Goal: Task Accomplishment & Management: Manage account settings

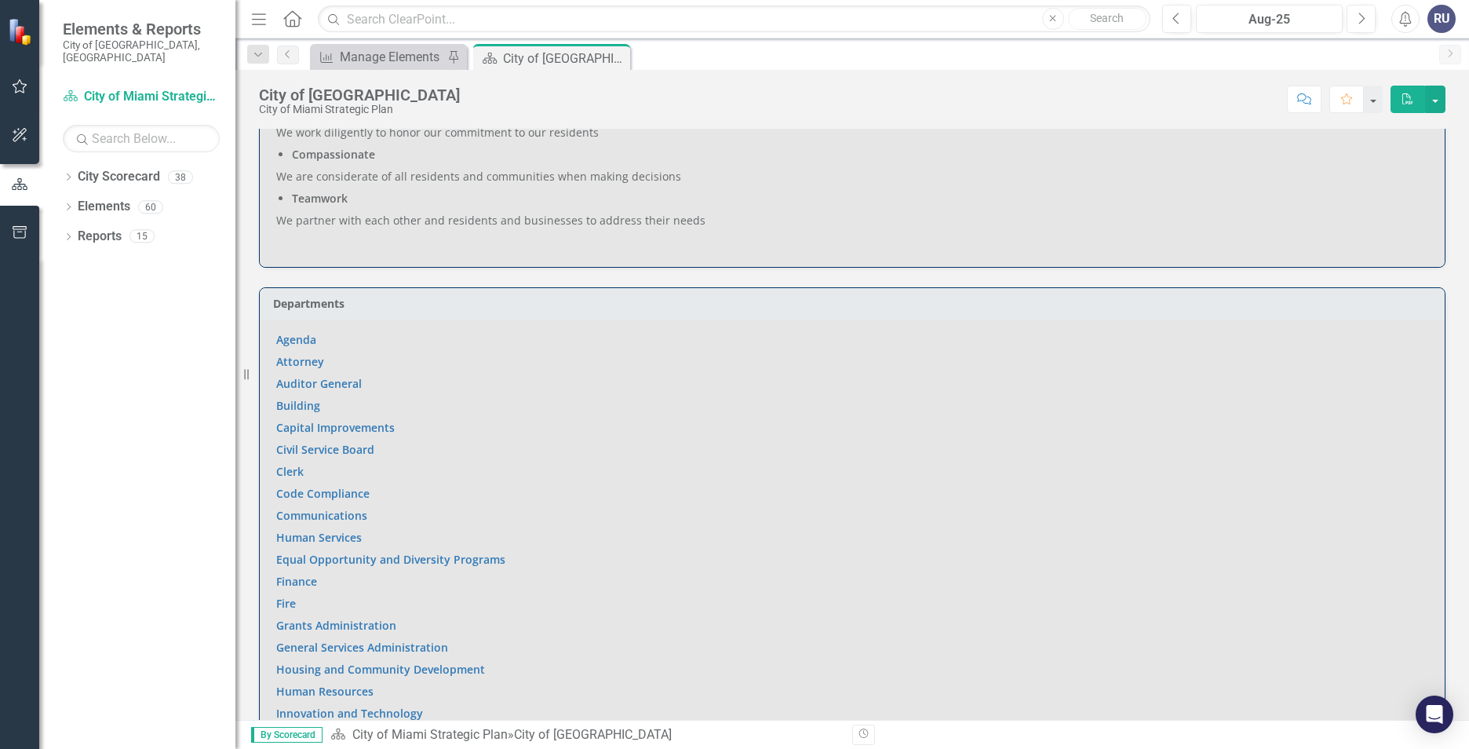
scroll to position [942, 0]
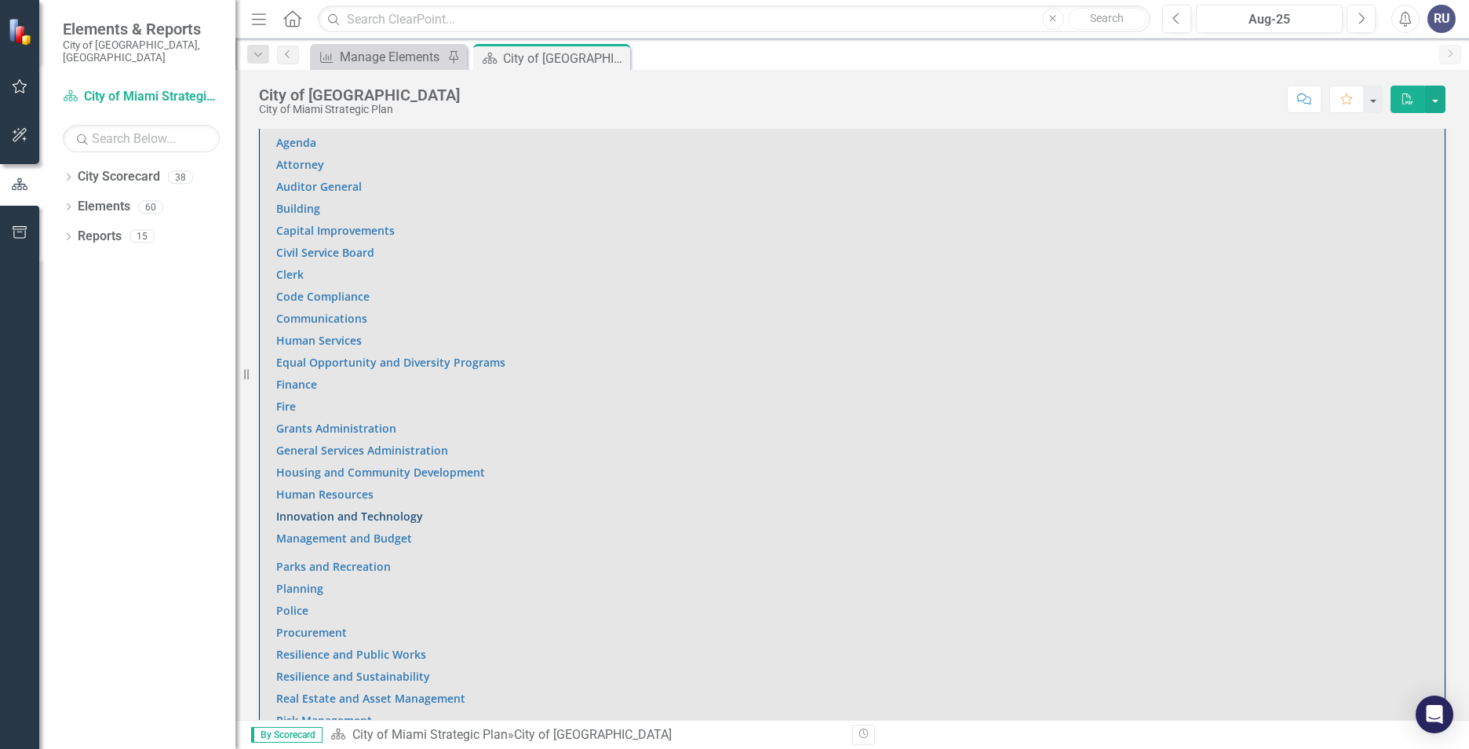
click at [344, 508] on link "Innovation and Technology" at bounding box center [349, 515] width 147 height 15
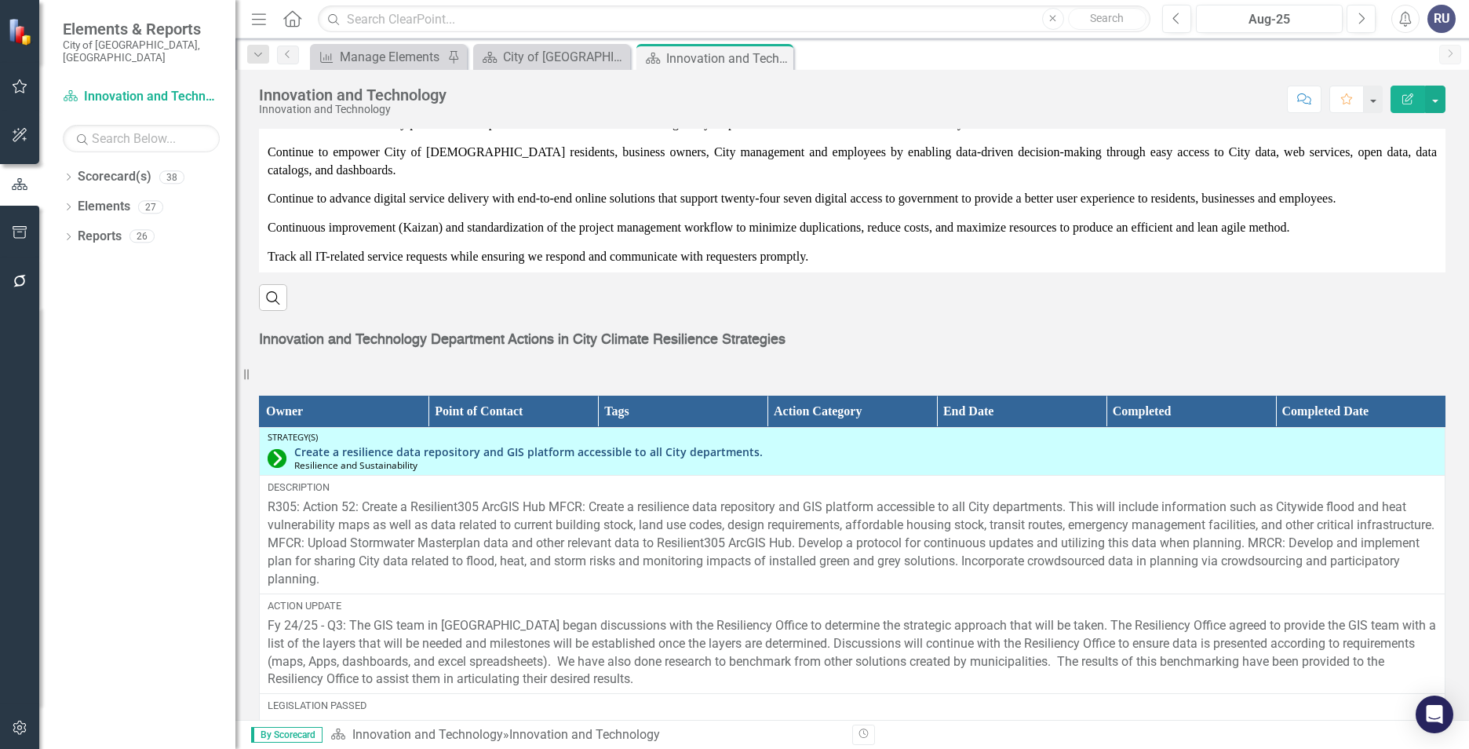
click at [661, 446] on link "Create a resilience data repository and GIS platform accessible to all City dep…" at bounding box center [865, 452] width 1142 height 12
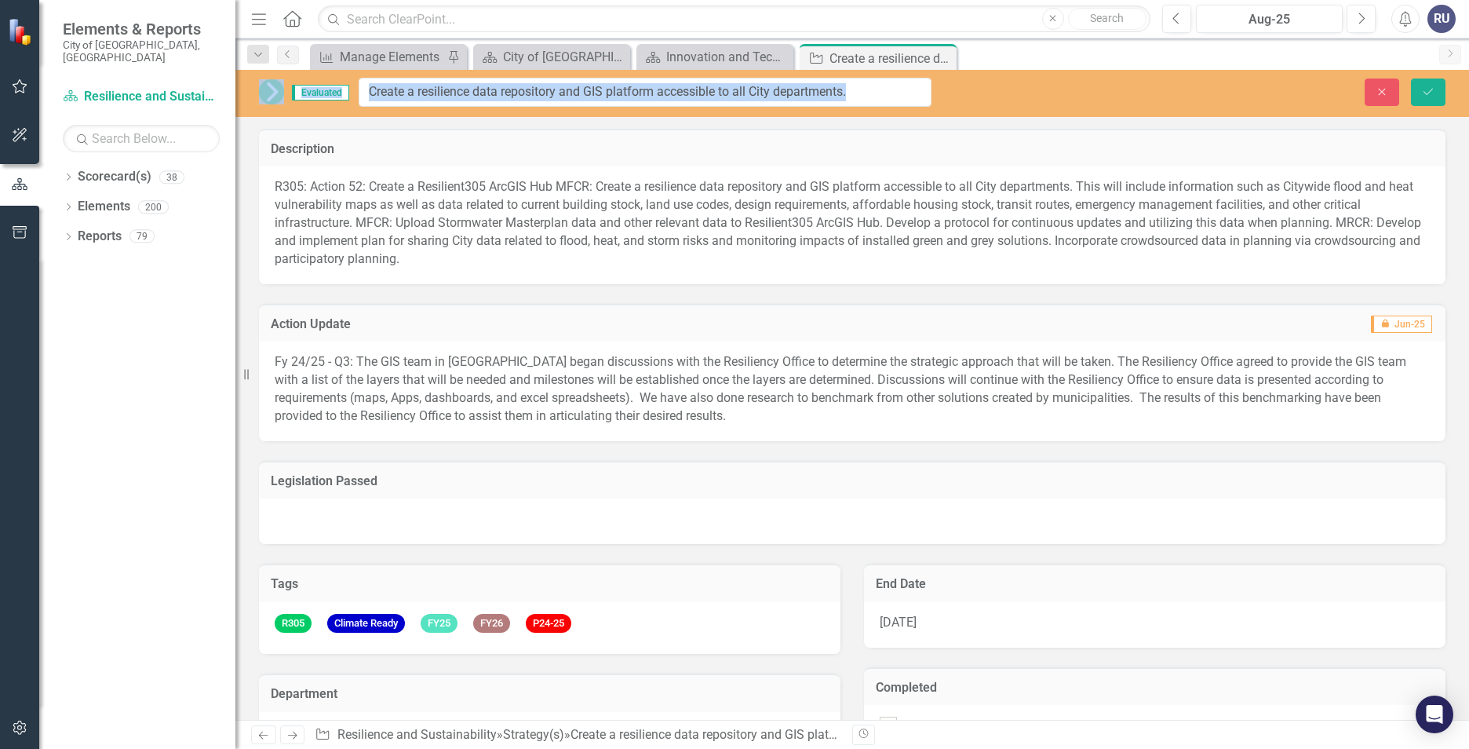
drag, startPoint x: 293, startPoint y: 97, endPoint x: 854, endPoint y: 92, distance: 561.0
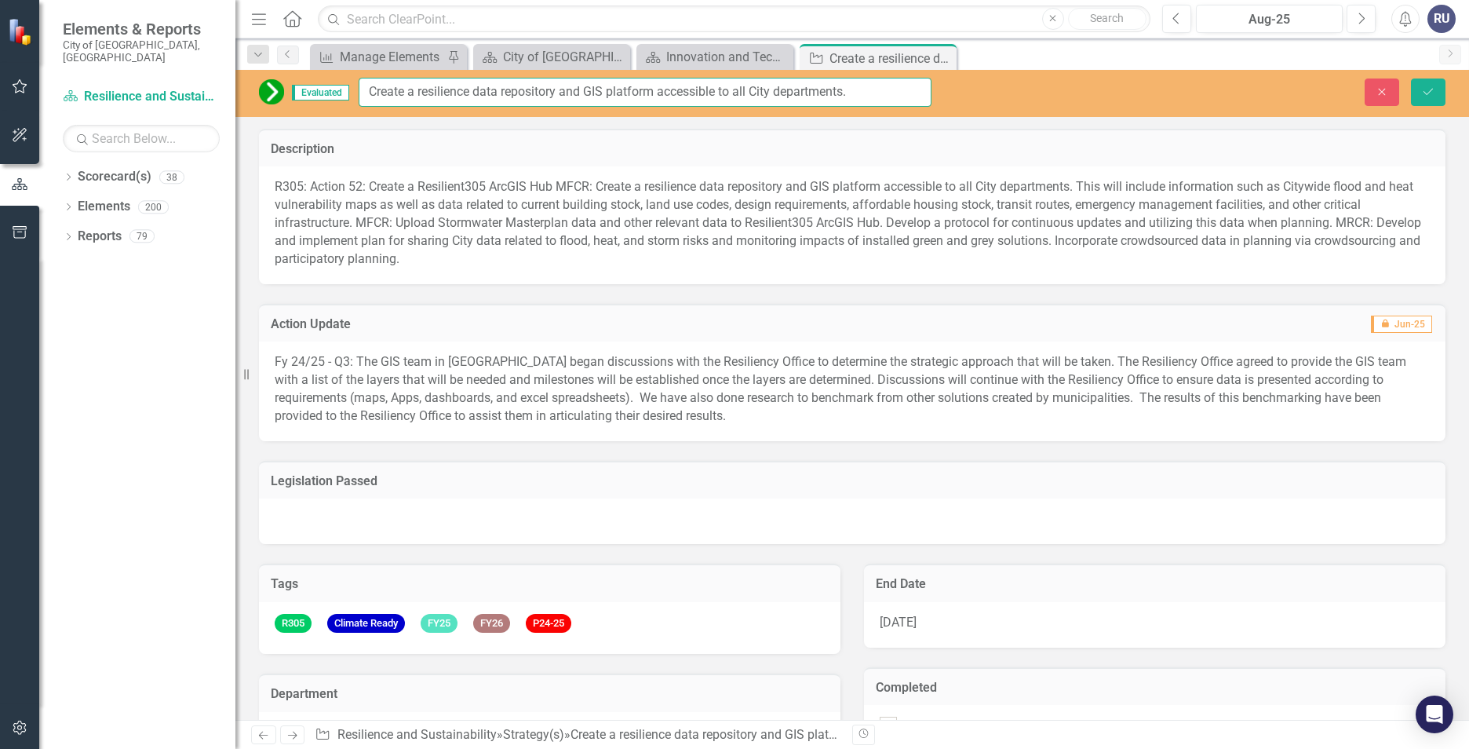
drag, startPoint x: 874, startPoint y: 89, endPoint x: 807, endPoint y: 89, distance: 66.7
click at [807, 89] on input "Create a resilience data repository and GIS platform accessible to all City dep…" at bounding box center [645, 92] width 573 height 29
click at [847, 87] on input "Create a resilience data repository and GIS platform accessible to all City dep…" at bounding box center [645, 92] width 573 height 29
click at [847, 89] on input "Create a resilience data repository and GIS platform accessible to all City dep…" at bounding box center [645, 92] width 573 height 29
click at [785, 95] on input "Create a resilience data repository and GIS platform accessible to all City dep…" at bounding box center [645, 92] width 573 height 29
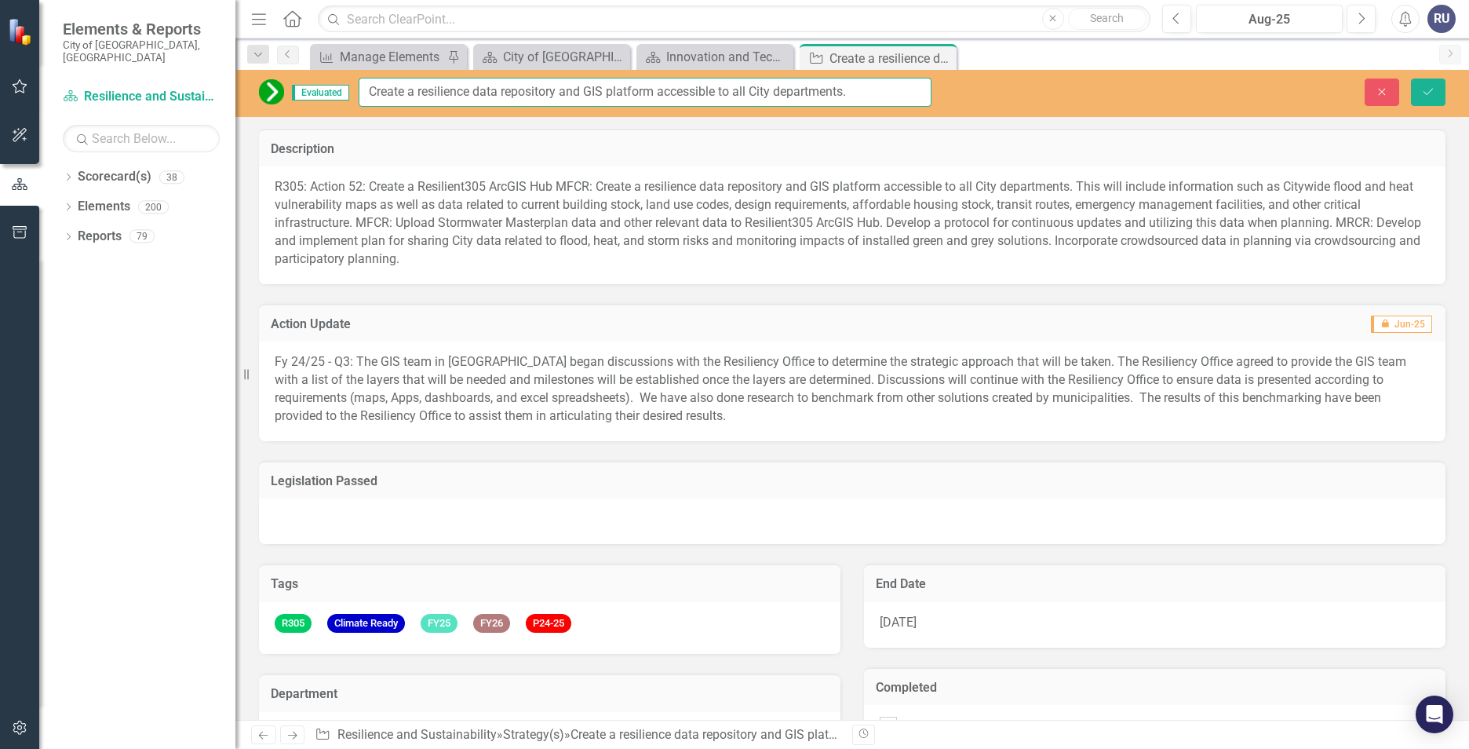
drag, startPoint x: 846, startPoint y: 89, endPoint x: 362, endPoint y: 98, distance: 484.2
click at [362, 98] on input "Create a resilience data repository and GIS platform accessible to all City dep…" at bounding box center [645, 92] width 573 height 29
click at [343, 198] on span "R305: Action 52: Create a Resilient305 ArcGIS Hub MFCR: Create a resilience dat…" at bounding box center [848, 222] width 1146 height 86
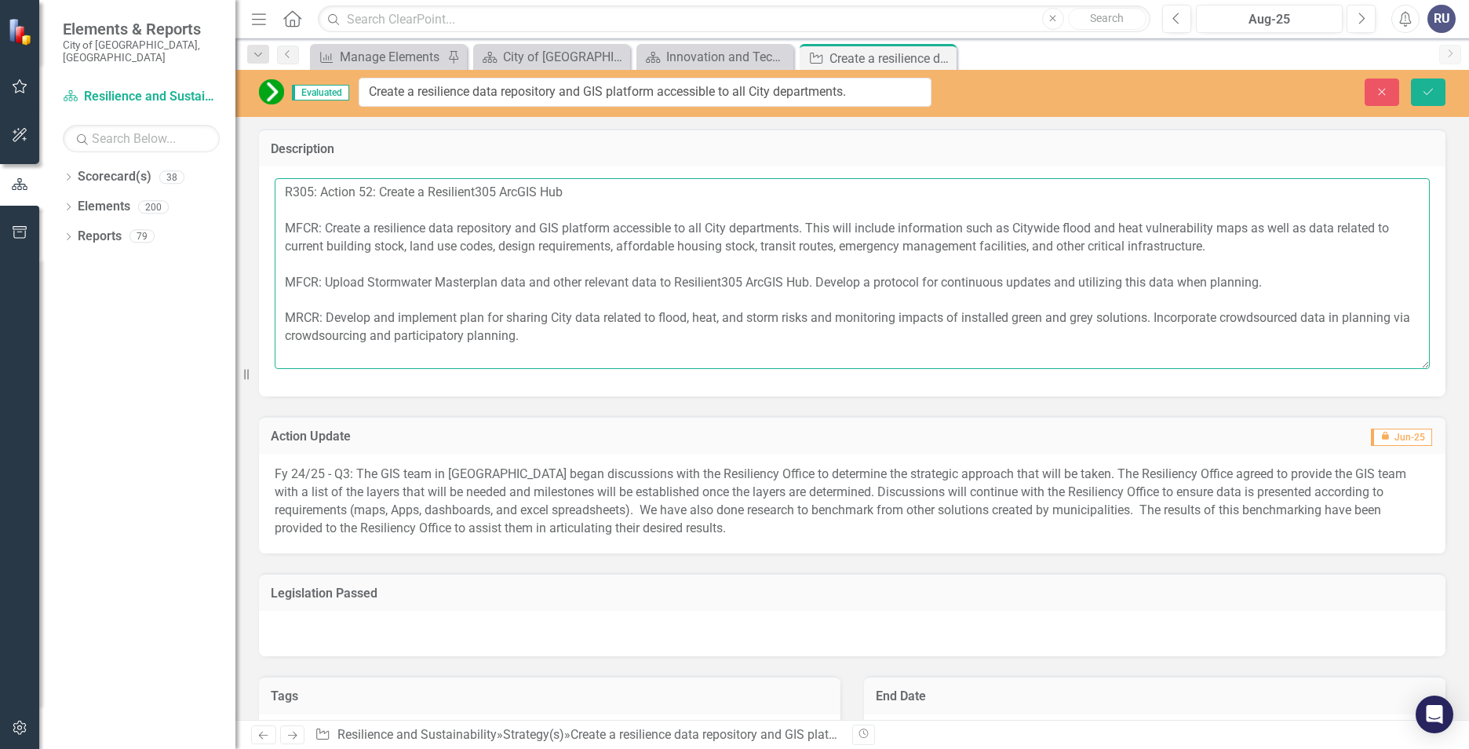
drag, startPoint x: 329, startPoint y: 223, endPoint x: 1252, endPoint y: 253, distance: 924.0
click at [1255, 250] on textarea "R305: Action 52: Create a Resilient305 ArcGIS Hub MFCR: Create a resilience dat…" at bounding box center [852, 273] width 1155 height 190
drag, startPoint x: 328, startPoint y: 286, endPoint x: 1272, endPoint y: 297, distance: 943.9
click at [1272, 297] on textarea "R305: Action 52: Create a Resilient305 ArcGIS Hub MFCR: Create a resilience dat…" at bounding box center [852, 273] width 1155 height 190
drag, startPoint x: 325, startPoint y: 320, endPoint x: 577, endPoint y: 332, distance: 252.1
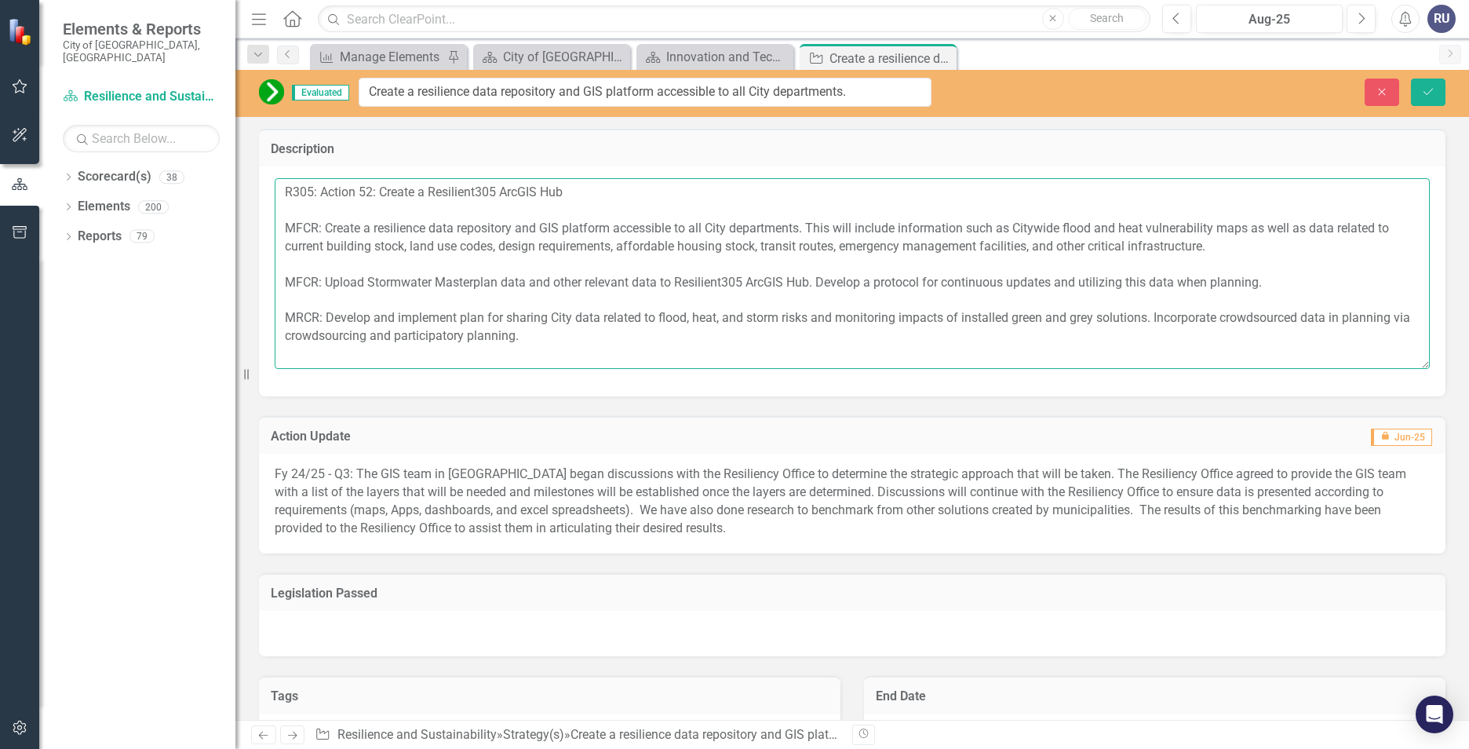
click at [577, 332] on textarea "R305: Action 52: Create a Resilient305 ArcGIS Hub MFCR: Create a resilience dat…" at bounding box center [852, 273] width 1155 height 190
